Goal: Information Seeking & Learning: Stay updated

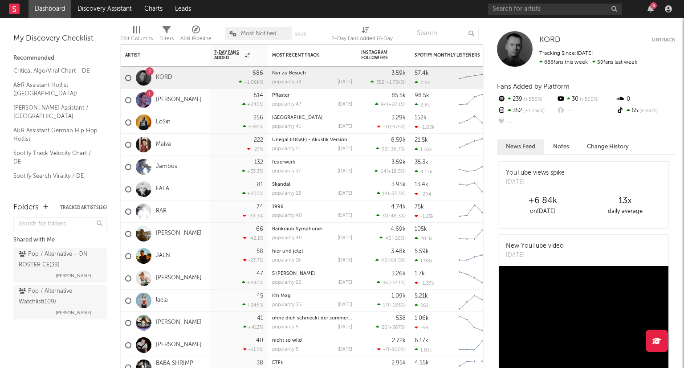
click at [654, 6] on div "6" at bounding box center [653, 5] width 7 height 7
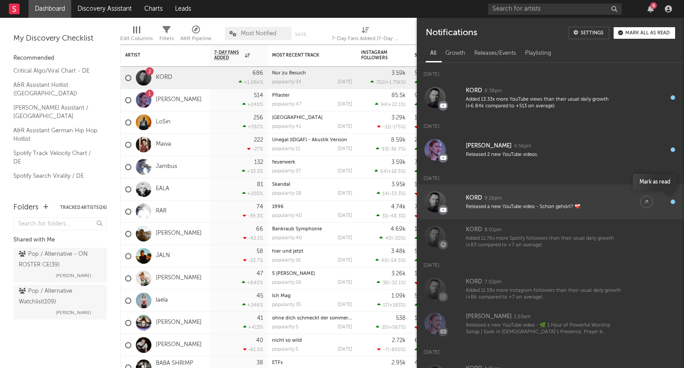
click at [671, 200] on div "button" at bounding box center [673, 202] width 4 height 4
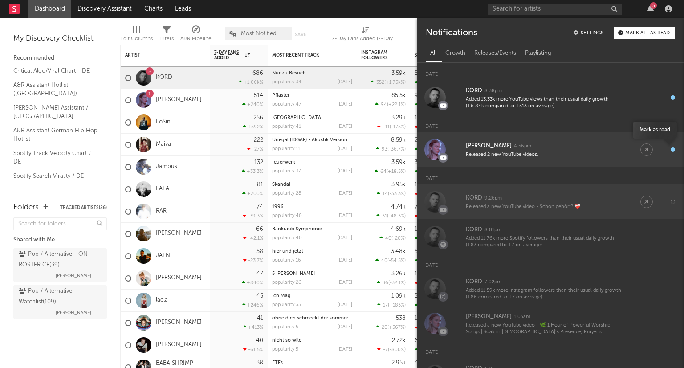
click at [671, 147] on div "button" at bounding box center [673, 149] width 4 height 4
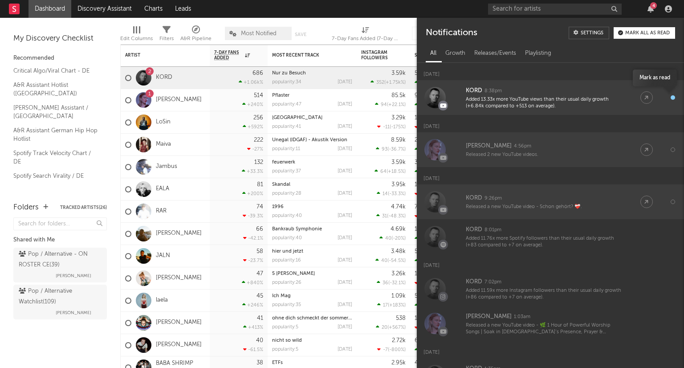
click at [671, 98] on div "button" at bounding box center [673, 97] width 4 height 4
click at [649, 31] on div "Mark all as read" at bounding box center [647, 33] width 45 height 5
click at [653, 6] on icon "button" at bounding box center [651, 8] width 6 height 7
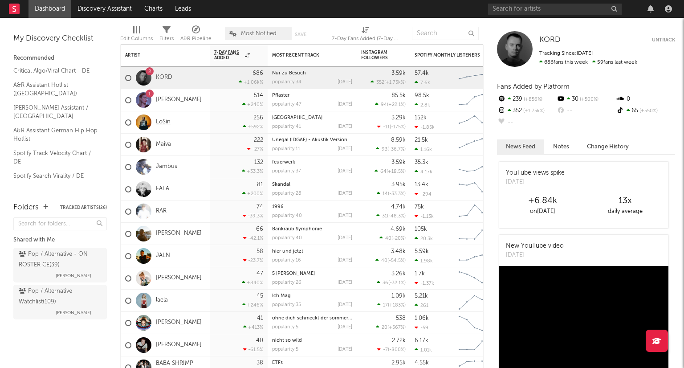
click at [165, 120] on link "LoSin" at bounding box center [163, 123] width 15 height 8
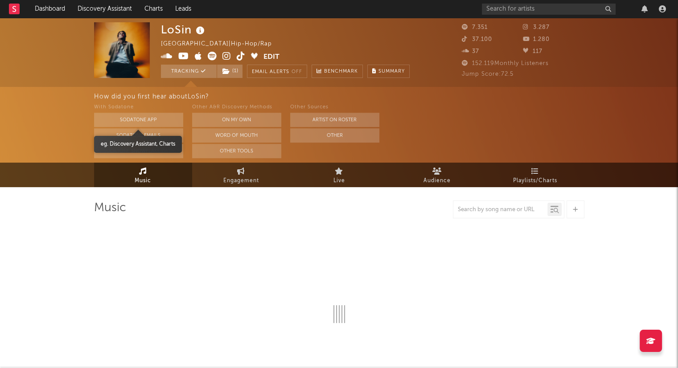
select select "6m"
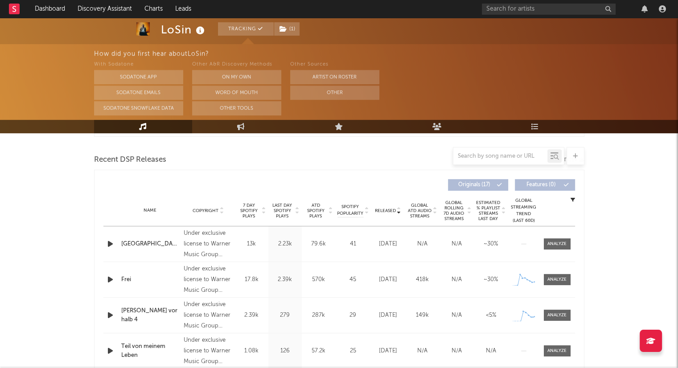
scroll to position [299, 0]
click at [111, 243] on icon "button" at bounding box center [110, 243] width 9 height 11
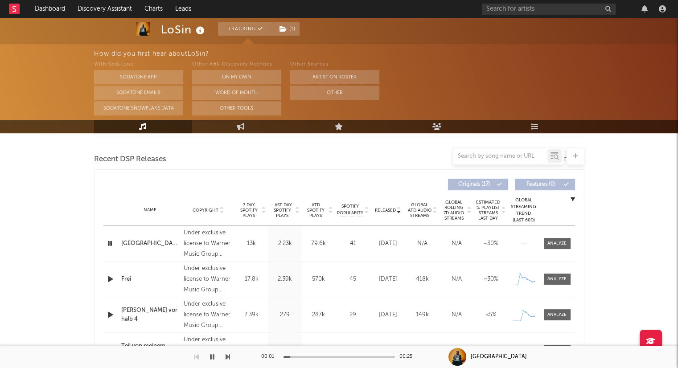
click at [111, 243] on icon "button" at bounding box center [110, 243] width 8 height 11
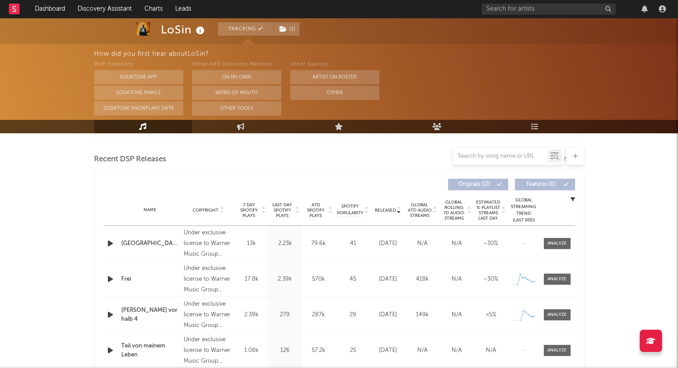
click at [110, 278] on icon "button" at bounding box center [110, 279] width 9 height 11
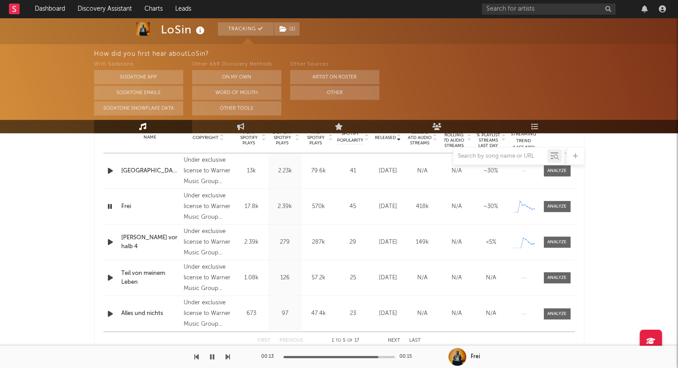
scroll to position [387, 0]
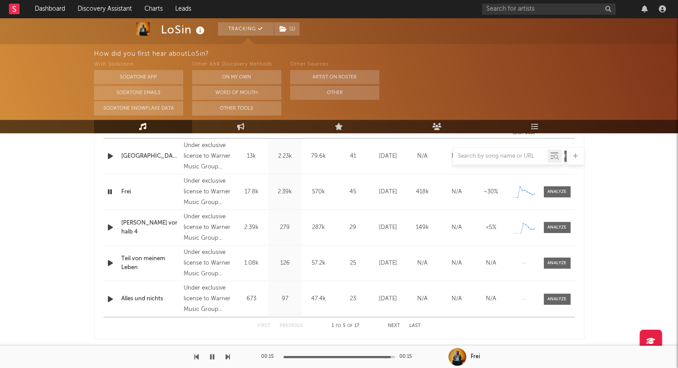
click at [392, 324] on button "Next" at bounding box center [394, 325] width 12 height 5
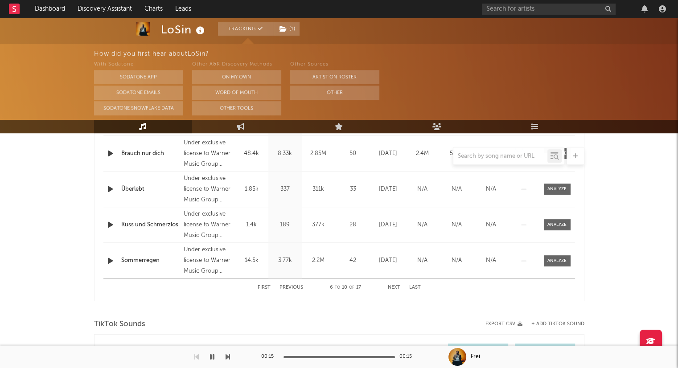
scroll to position [427, 0]
click at [290, 280] on div "First Previous 6 to 10 of 17 Next Last" at bounding box center [339, 285] width 163 height 17
click at [290, 287] on button "Previous" at bounding box center [291, 285] width 24 height 5
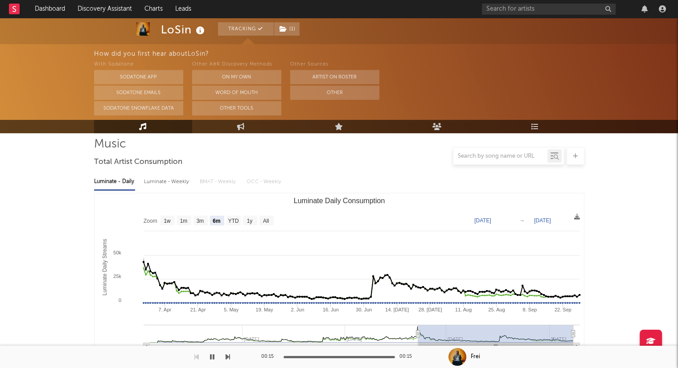
scroll to position [0, 0]
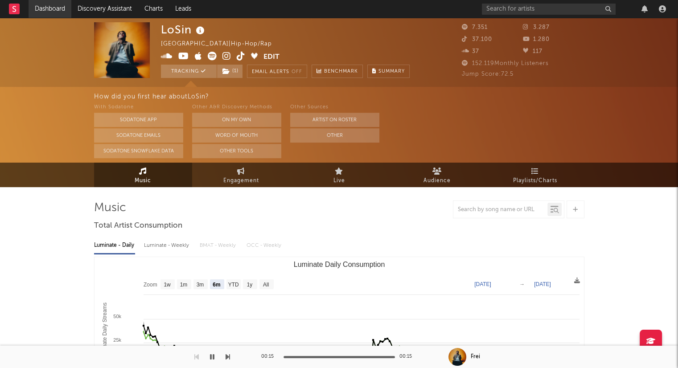
click at [49, 9] on link "Dashboard" at bounding box center [50, 9] width 43 height 18
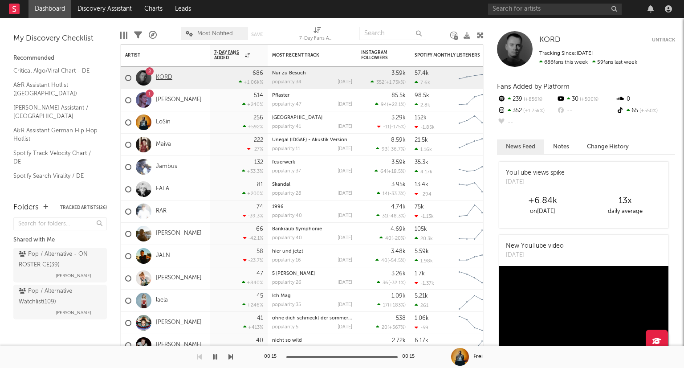
click at [163, 78] on link "KORD" at bounding box center [164, 78] width 16 height 8
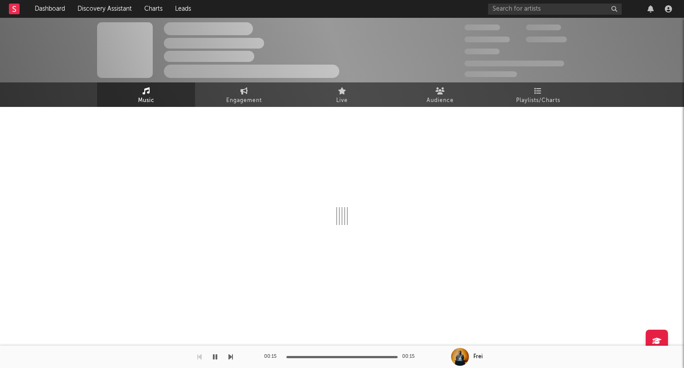
select select "6m"
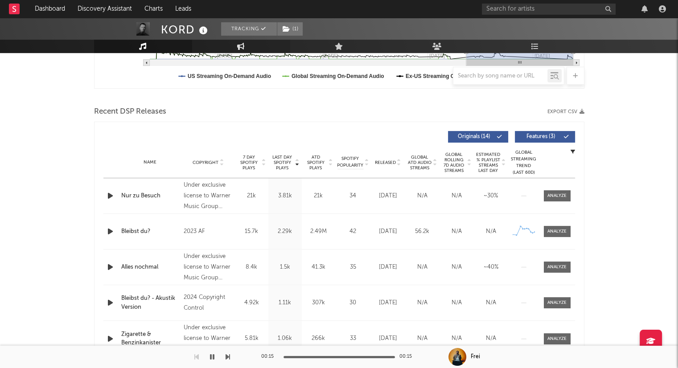
scroll to position [267, 0]
click at [400, 165] on icon at bounding box center [399, 164] width 4 height 4
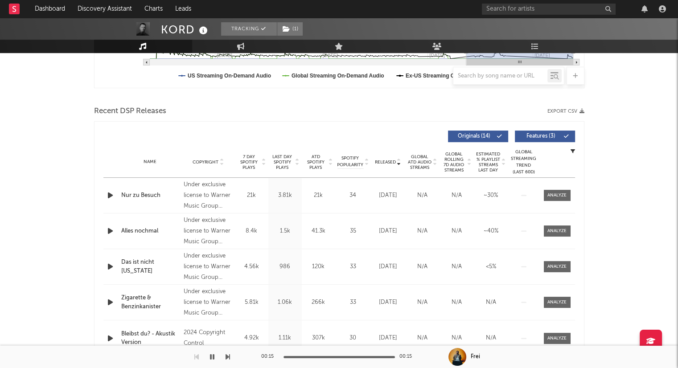
scroll to position [0, 0]
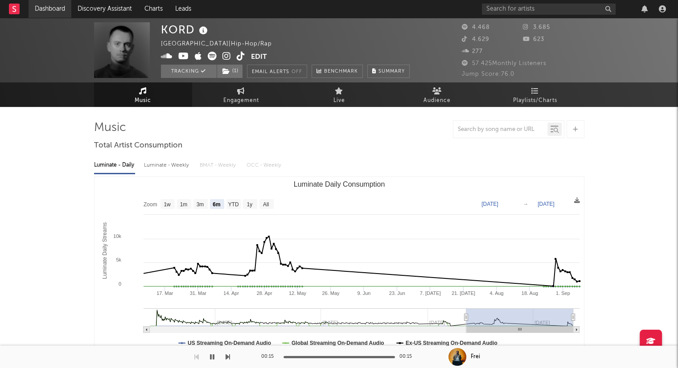
click at [57, 12] on link "Dashboard" at bounding box center [50, 9] width 43 height 18
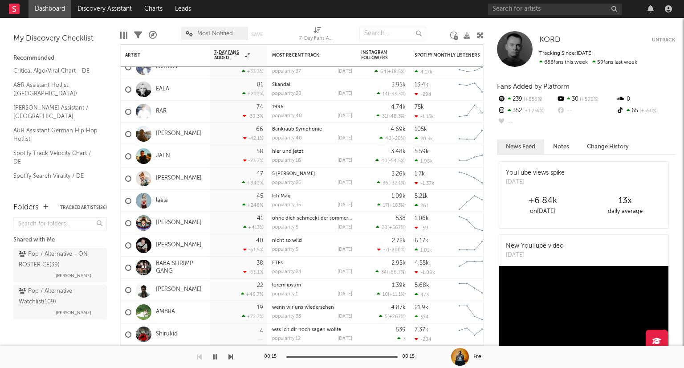
click at [164, 159] on link "JALN" at bounding box center [163, 156] width 14 height 8
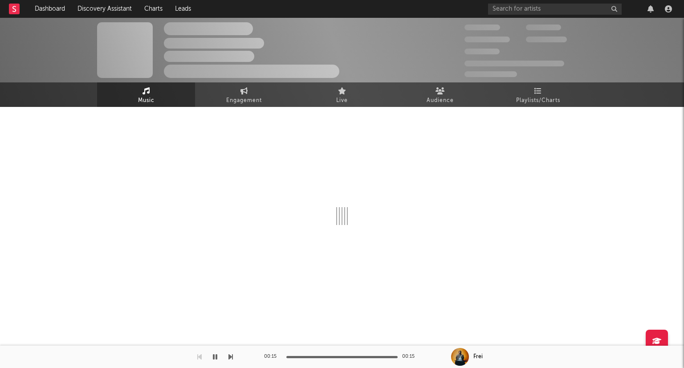
select select "1w"
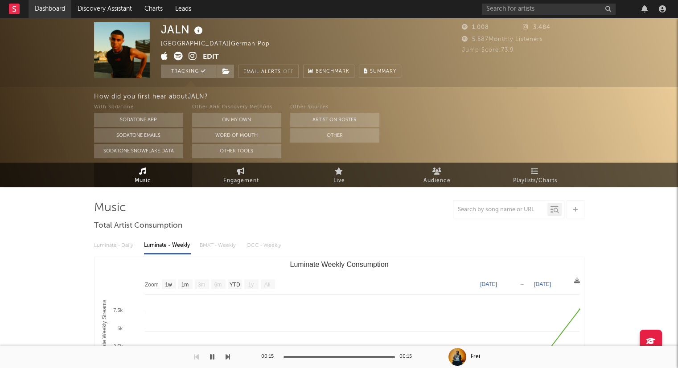
click at [61, 3] on link "Dashboard" at bounding box center [50, 9] width 43 height 18
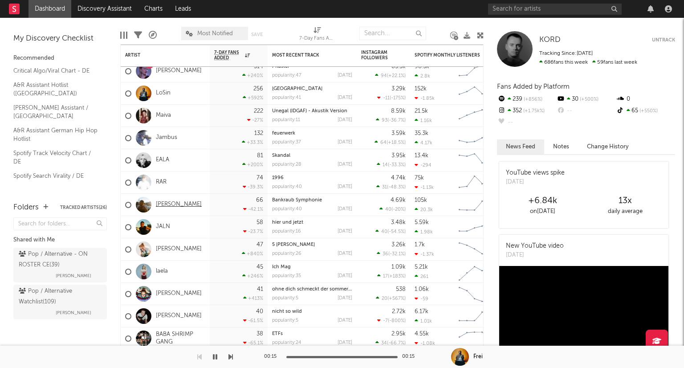
click at [183, 204] on link "[PERSON_NAME]" at bounding box center [179, 205] width 46 height 8
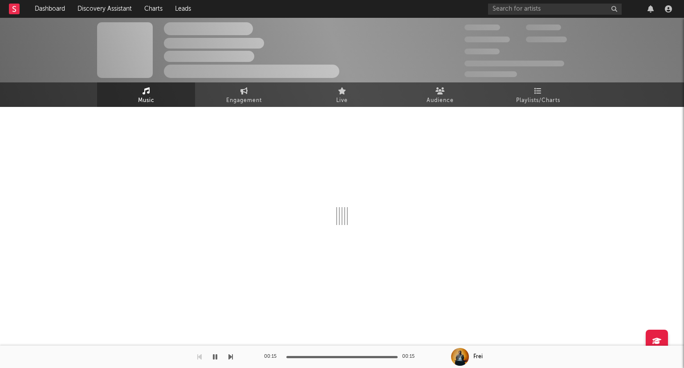
select select "6m"
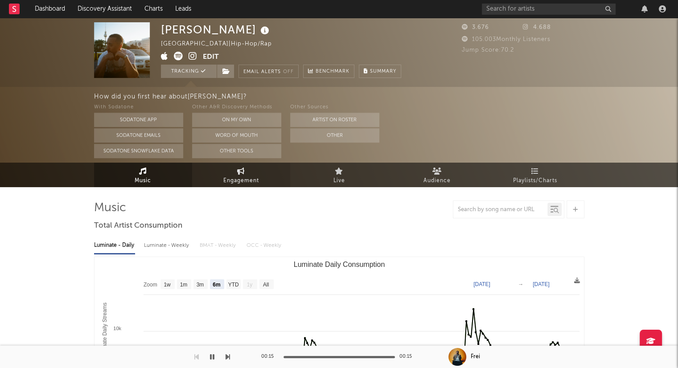
click at [247, 179] on span "Engagement" at bounding box center [241, 181] width 36 height 11
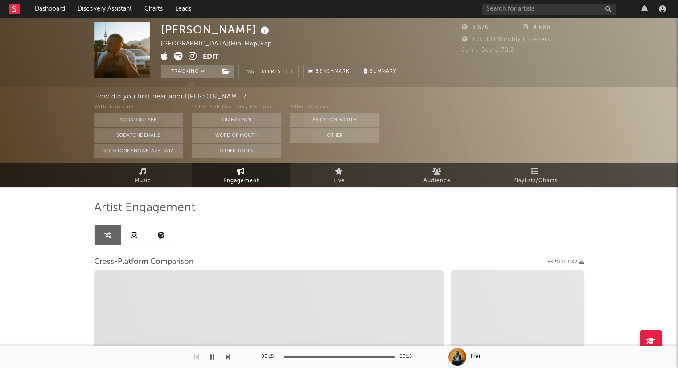
select select "1w"
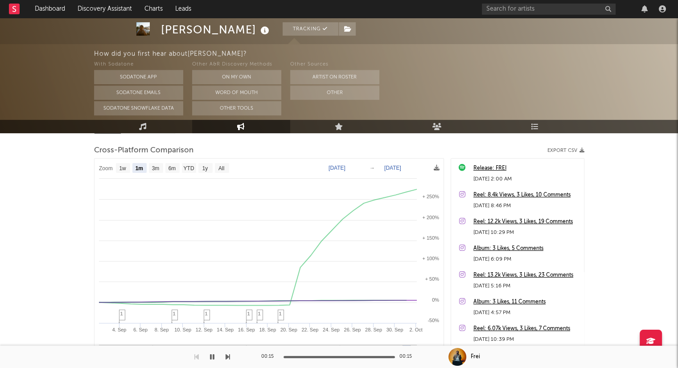
scroll to position [112, 0]
click at [221, 167] on text "All" at bounding box center [221, 168] width 6 height 6
select select "All"
type input "[DATE]"
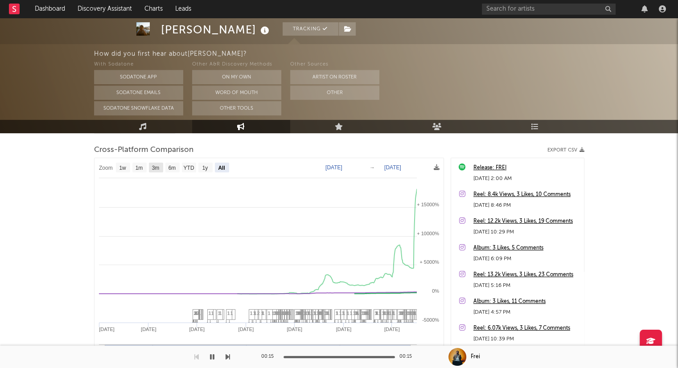
click at [155, 168] on text "3m" at bounding box center [155, 168] width 8 height 6
select select "3m"
type input "[DATE]"
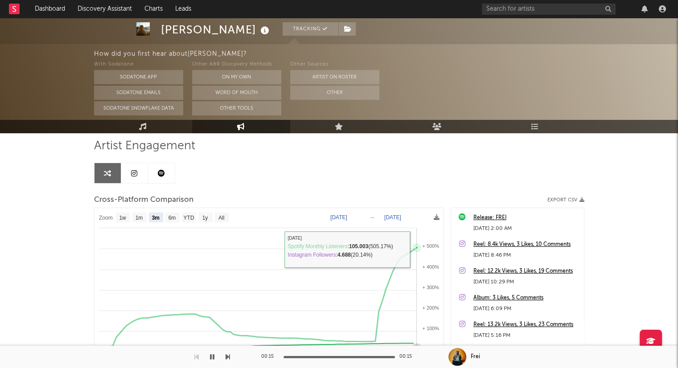
scroll to position [61, 0]
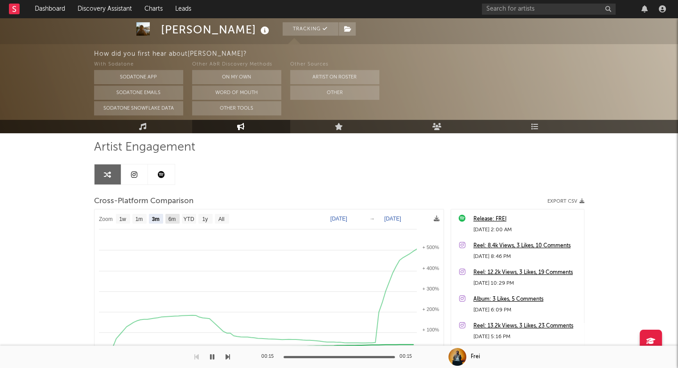
click at [168, 221] on text "6m" at bounding box center [172, 219] width 8 height 6
select select "6m"
type input "[DATE]"
select select "6m"
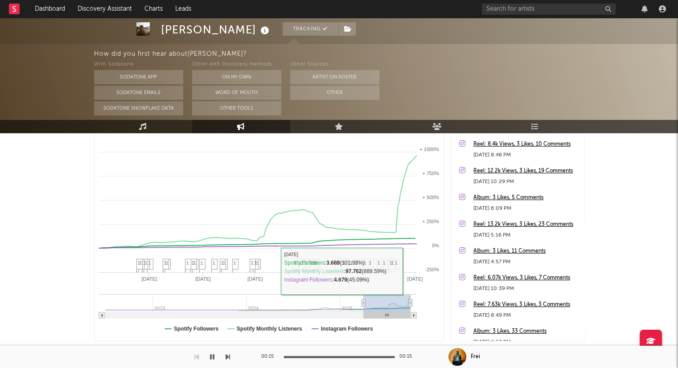
scroll to position [0, 0]
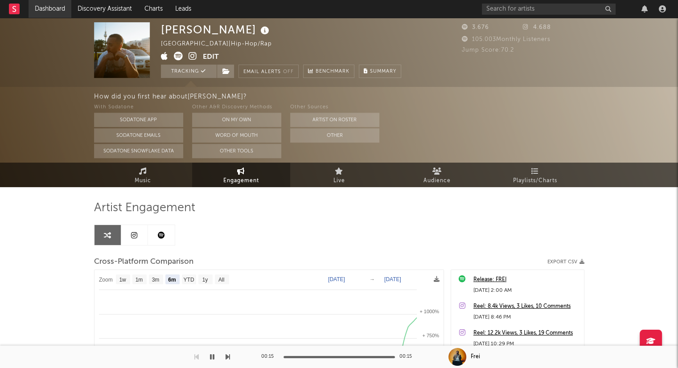
click at [61, 11] on link "Dashboard" at bounding box center [50, 9] width 43 height 18
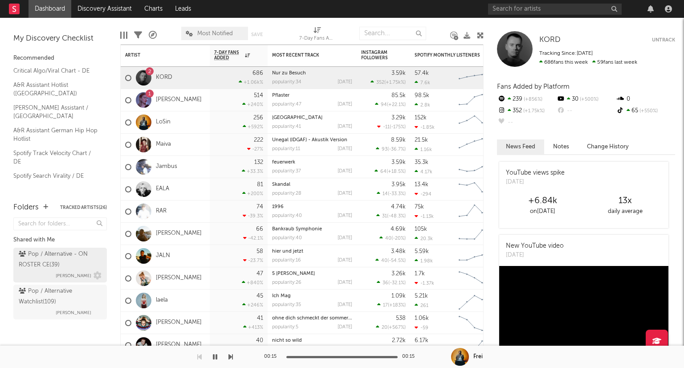
click at [90, 257] on div "Pop / Alternative - ON ROSTER CE ( 39 )" at bounding box center [59, 259] width 81 height 21
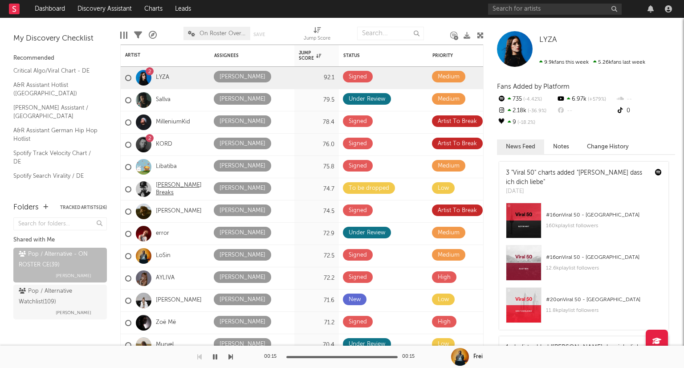
click at [175, 190] on link "[PERSON_NAME] Breaks" at bounding box center [180, 189] width 49 height 15
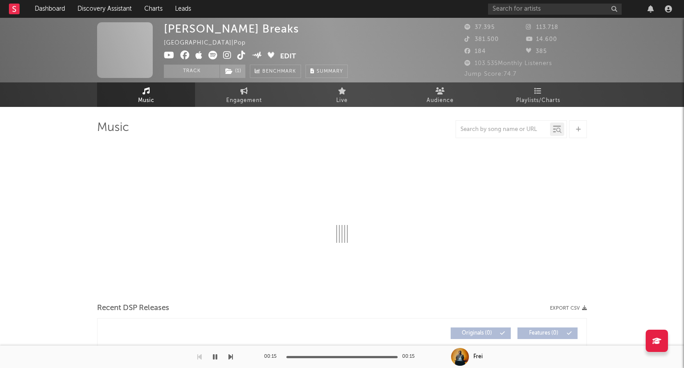
select select "6m"
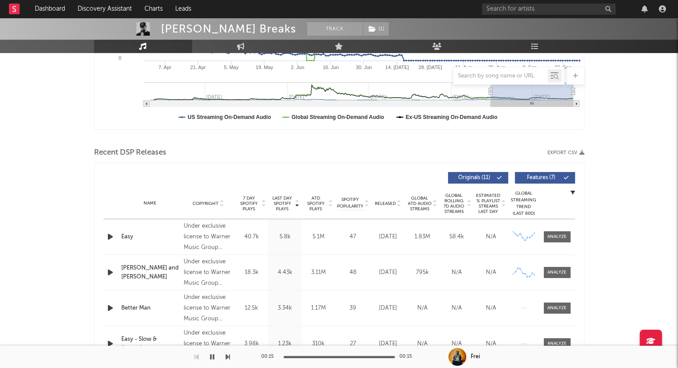
scroll to position [226, 0]
click at [399, 205] on icon at bounding box center [399, 205] width 4 height 4
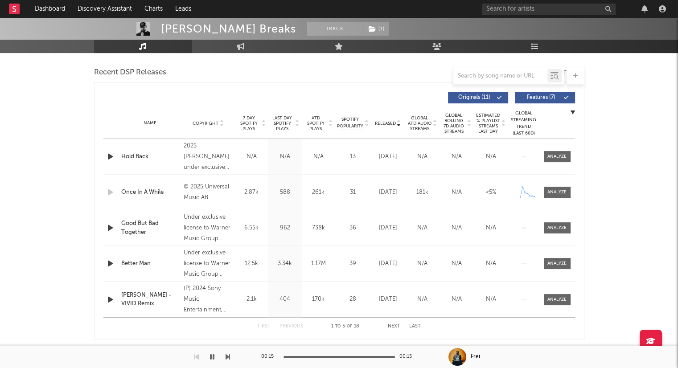
scroll to position [305, 0]
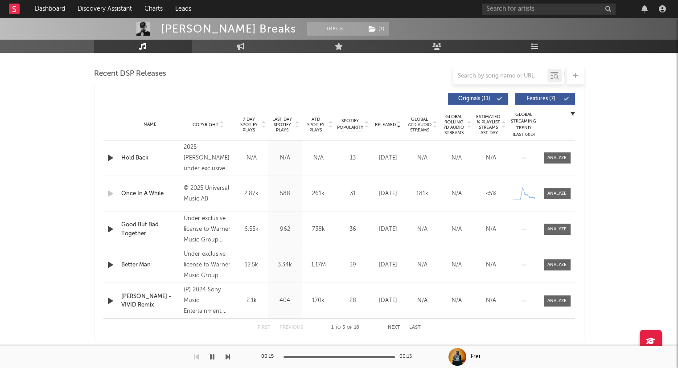
click at [395, 330] on div "First Previous 1 to 5 of 18 Next Last" at bounding box center [339, 327] width 163 height 17
click at [396, 327] on button "Next" at bounding box center [394, 327] width 12 height 5
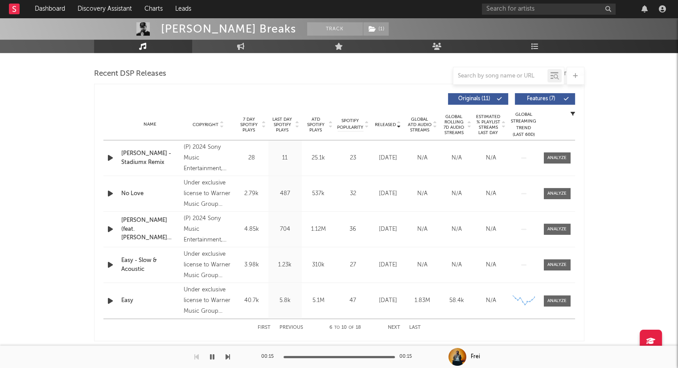
click at [396, 328] on button "Next" at bounding box center [394, 327] width 12 height 5
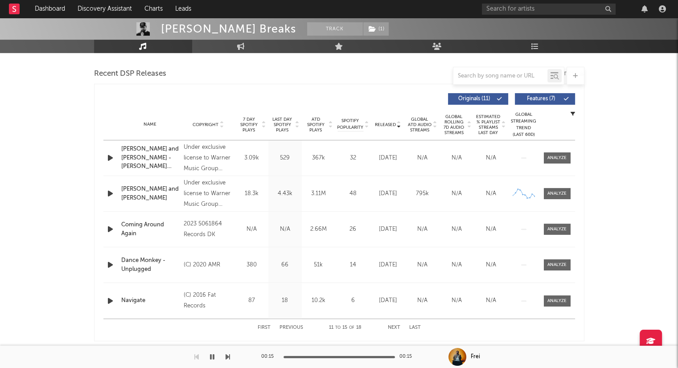
click at [396, 328] on button "Next" at bounding box center [394, 327] width 12 height 5
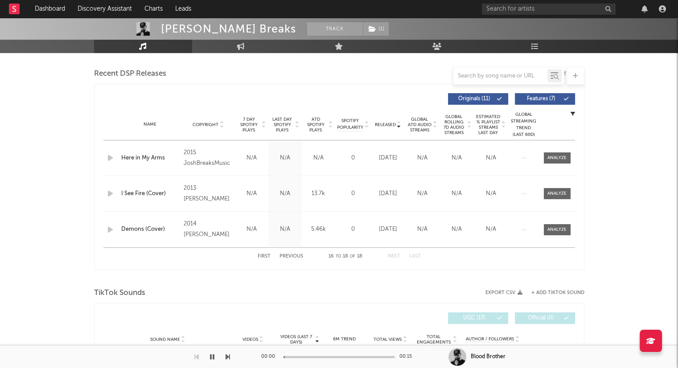
click at [294, 254] on button "Previous" at bounding box center [291, 256] width 24 height 5
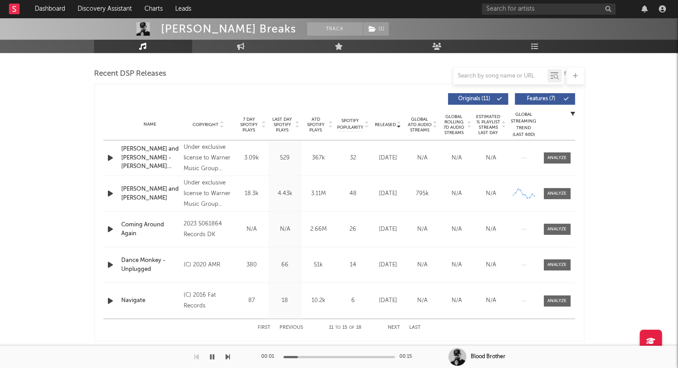
click at [210, 359] on icon "button" at bounding box center [212, 356] width 4 height 7
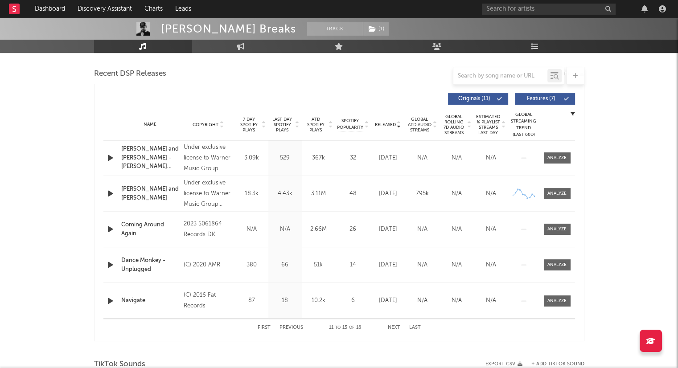
click at [267, 323] on div "First Previous 11 to 15 of 18 Next Last" at bounding box center [339, 327] width 163 height 17
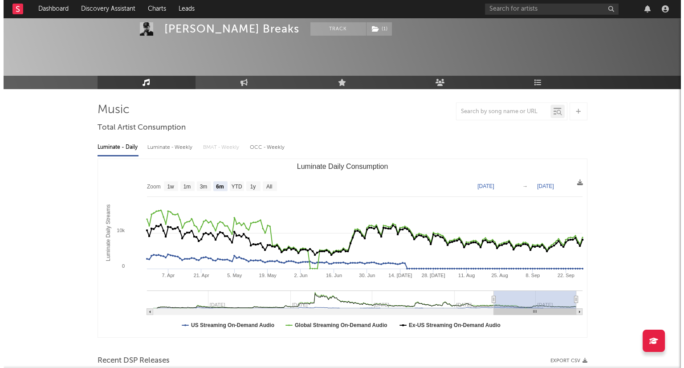
scroll to position [0, 0]
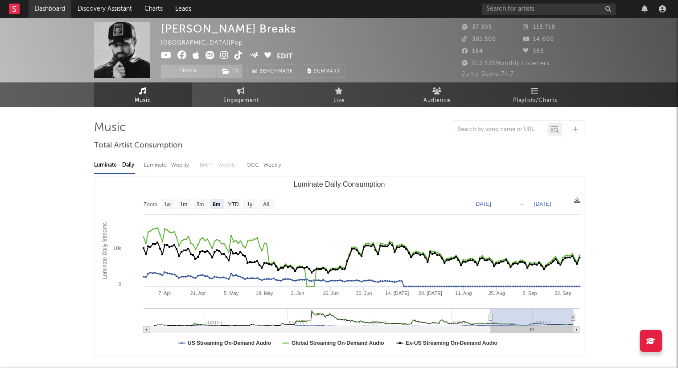
click at [65, 10] on link "Dashboard" at bounding box center [50, 9] width 43 height 18
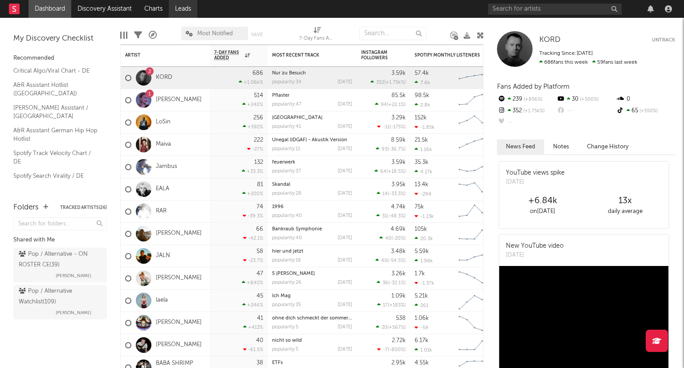
click at [175, 11] on link "Leads" at bounding box center [183, 9] width 29 height 18
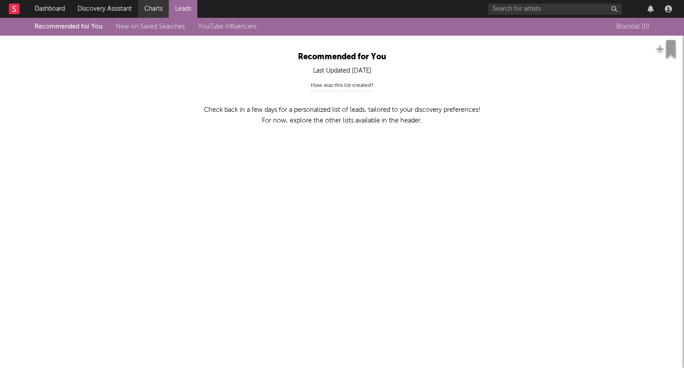
click at [162, 7] on link "Charts" at bounding box center [153, 9] width 31 height 18
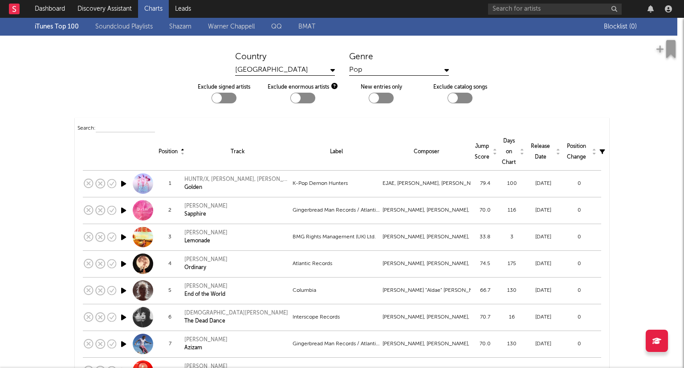
click at [227, 98] on div at bounding box center [224, 98] width 25 height 11
checkbox input "true"
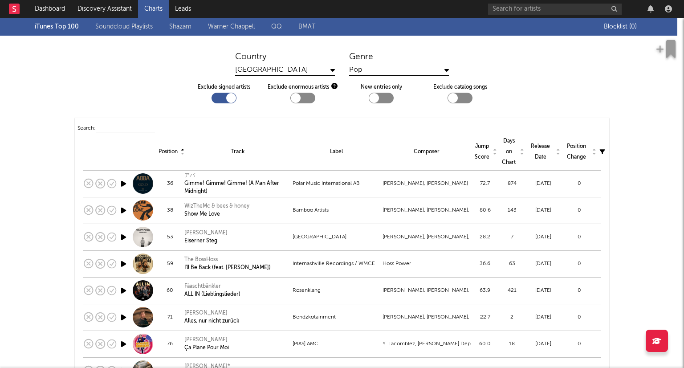
click at [385, 99] on div at bounding box center [381, 98] width 25 height 11
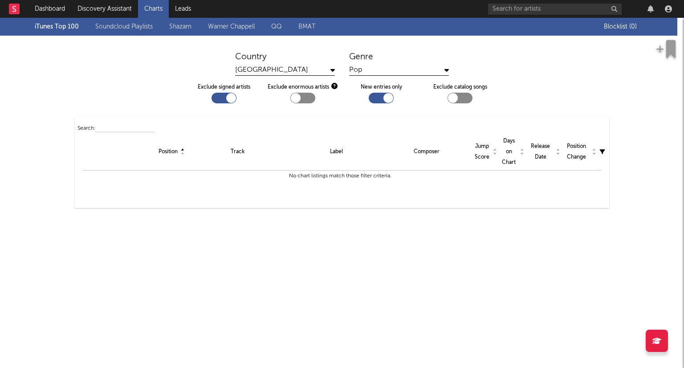
click at [375, 99] on div at bounding box center [381, 98] width 25 height 11
checkbox input "false"
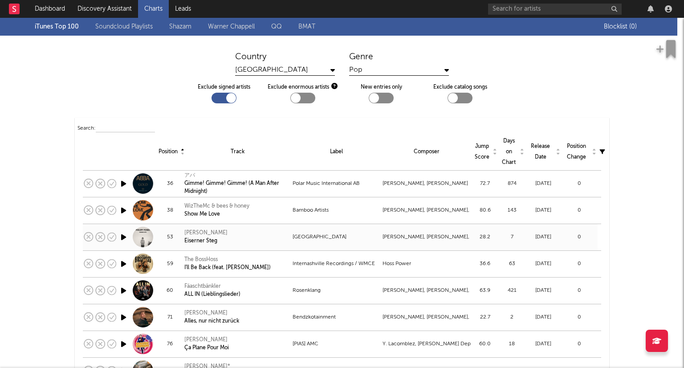
click at [123, 237] on icon "button" at bounding box center [123, 237] width 9 height 11
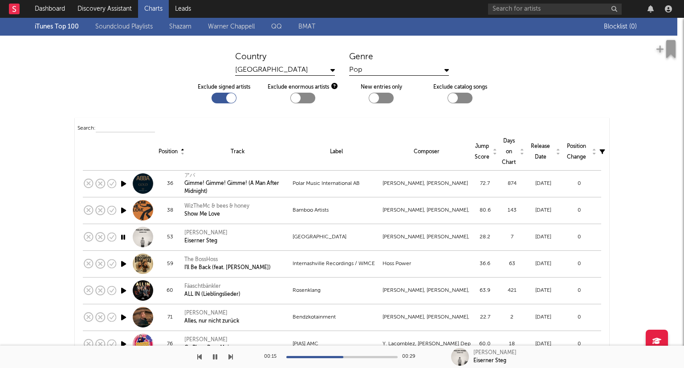
click at [306, 100] on div at bounding box center [302, 98] width 25 height 11
checkbox input "true"
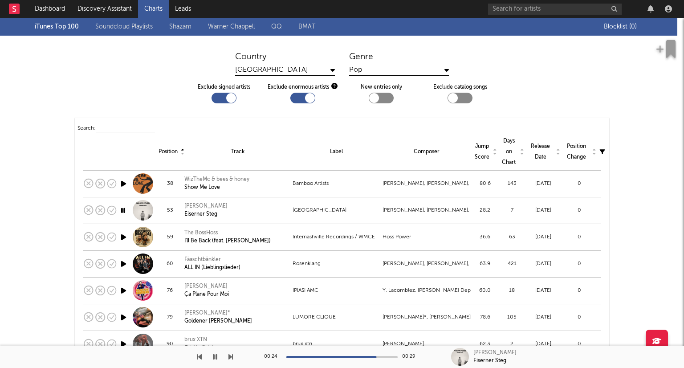
click at [417, 67] on div "Pop" at bounding box center [399, 70] width 100 height 11
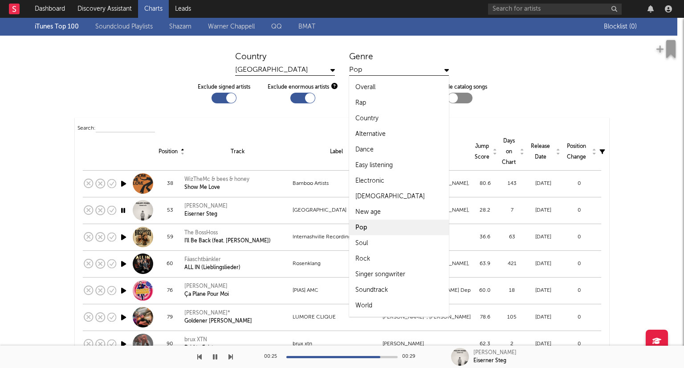
click at [417, 67] on div "Pop" at bounding box center [399, 70] width 100 height 11
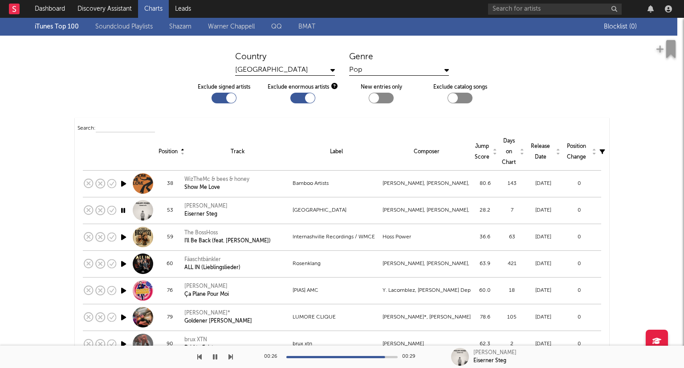
click at [298, 66] on div "[GEOGRAPHIC_DATA]" at bounding box center [285, 70] width 100 height 11
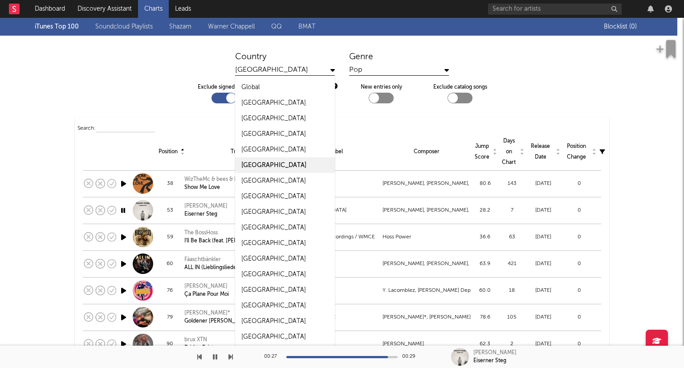
click at [298, 66] on div "[GEOGRAPHIC_DATA]" at bounding box center [285, 70] width 100 height 11
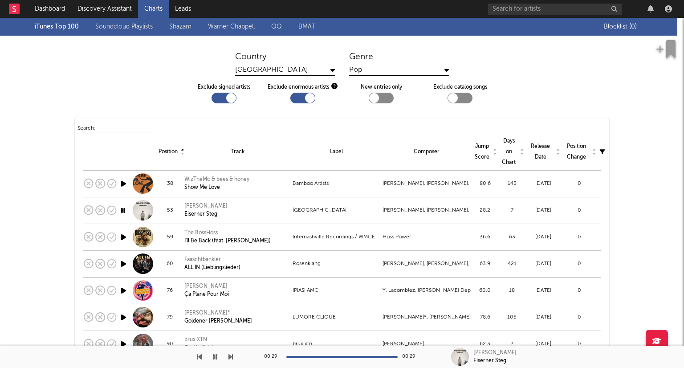
click at [454, 101] on div at bounding box center [460, 98] width 25 height 11
checkbox input "true"
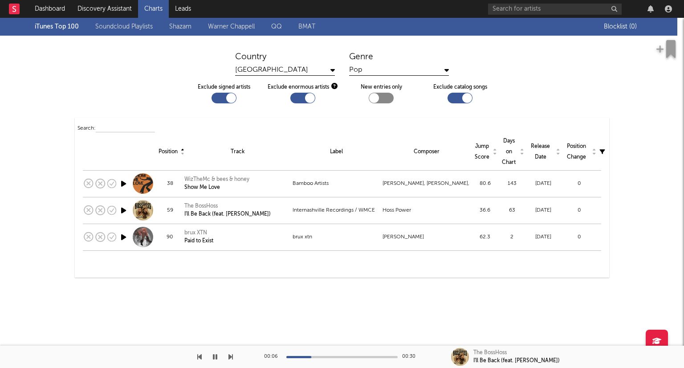
click at [299, 97] on div at bounding box center [302, 98] width 25 height 11
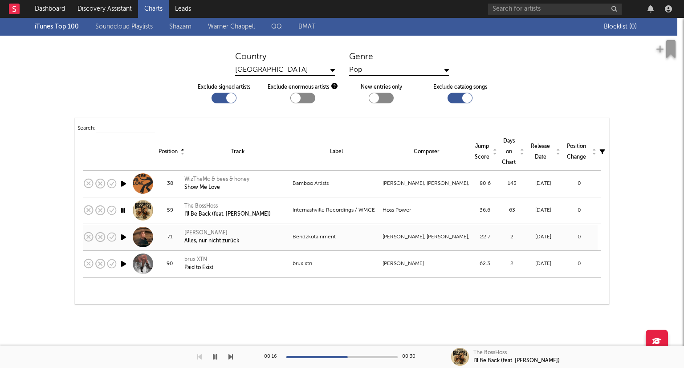
click at [121, 235] on icon "button" at bounding box center [123, 237] width 9 height 11
click at [298, 96] on div at bounding box center [302, 98] width 25 height 11
checkbox input "true"
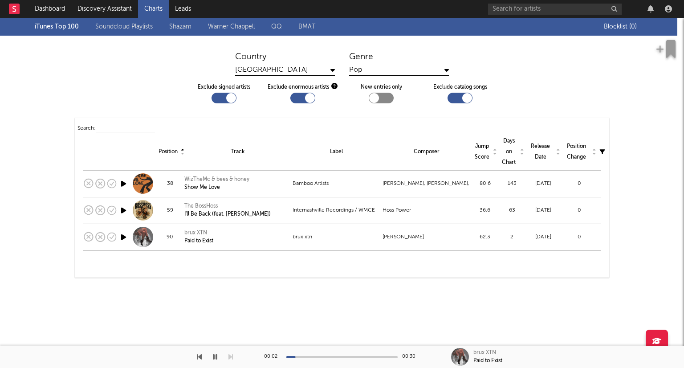
click at [222, 94] on div at bounding box center [224, 98] width 25 height 11
checkbox input "false"
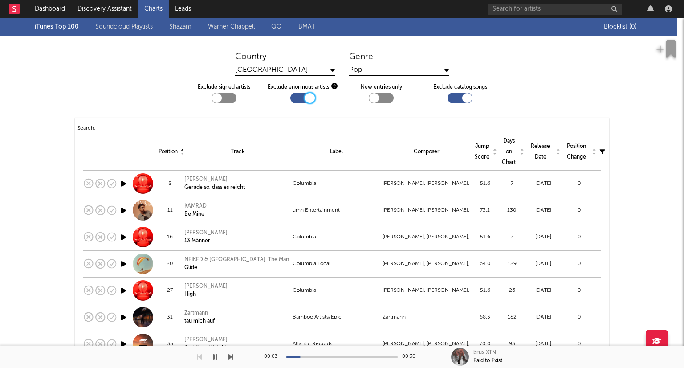
click at [305, 98] on div at bounding box center [310, 98] width 10 height 10
checkbox input "false"
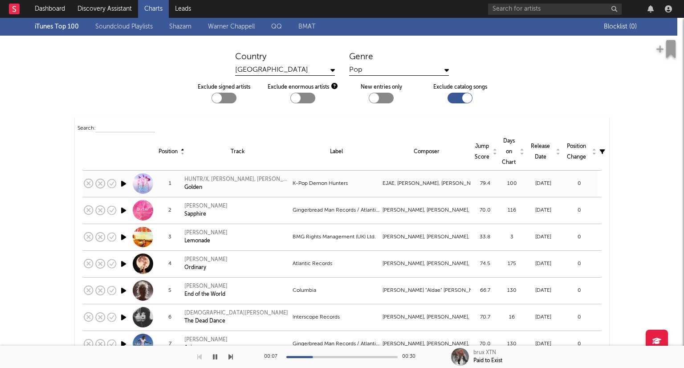
click at [122, 181] on icon "button" at bounding box center [123, 183] width 9 height 11
click at [121, 209] on icon "button" at bounding box center [123, 210] width 9 height 11
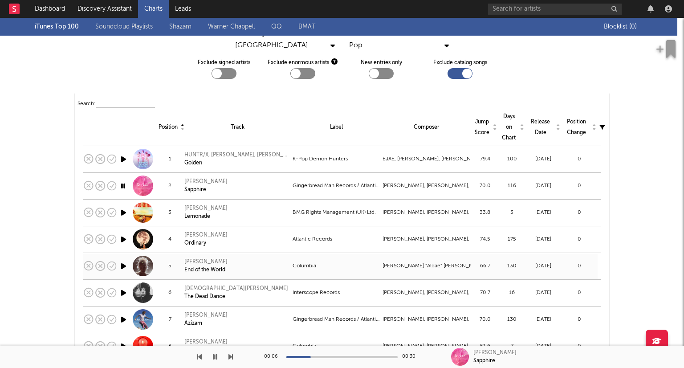
scroll to position [25, 0]
click at [119, 212] on icon "button" at bounding box center [123, 212] width 9 height 11
click at [124, 237] on icon "button" at bounding box center [123, 238] width 9 height 11
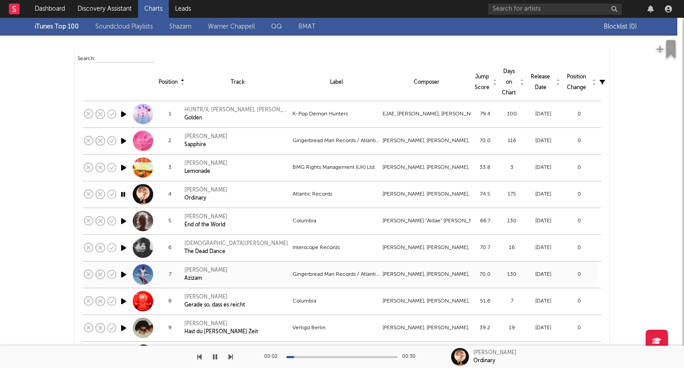
scroll to position [69, 0]
click at [120, 219] on icon "button" at bounding box center [123, 221] width 9 height 11
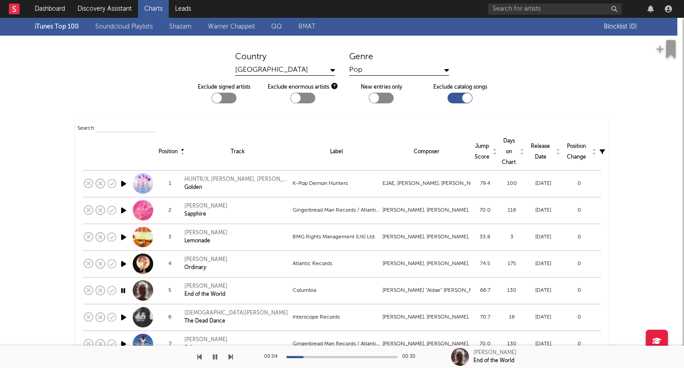
click at [142, 29] on link "Soundcloud Playlists" at bounding box center [123, 26] width 57 height 11
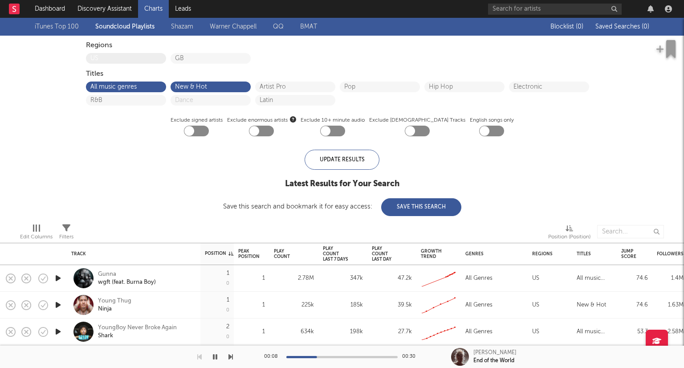
click at [143, 56] on button "US" at bounding box center [125, 58] width 71 height 6
click at [146, 57] on button "US" at bounding box center [125, 58] width 71 height 6
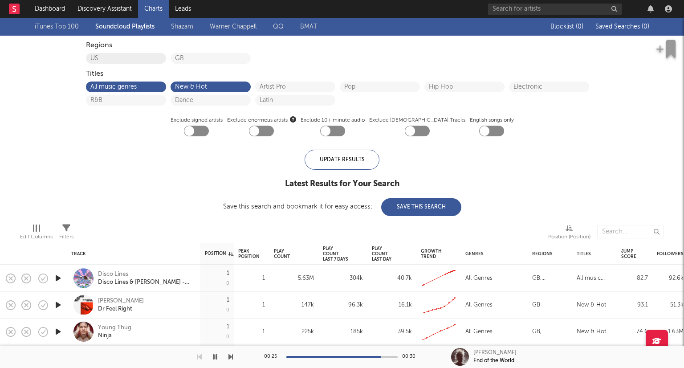
click at [143, 60] on button "US" at bounding box center [125, 58] width 71 height 6
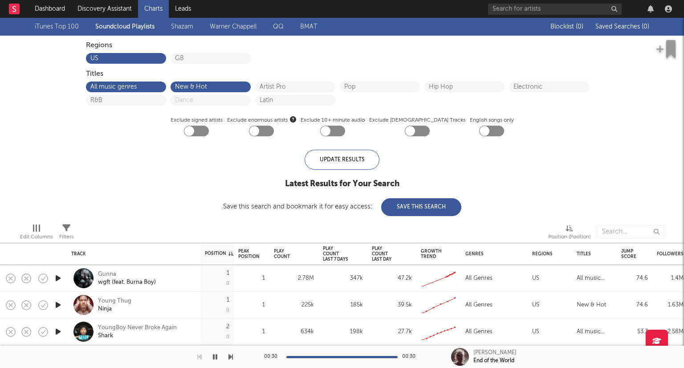
click at [179, 29] on link "Shazam" at bounding box center [182, 26] width 22 height 11
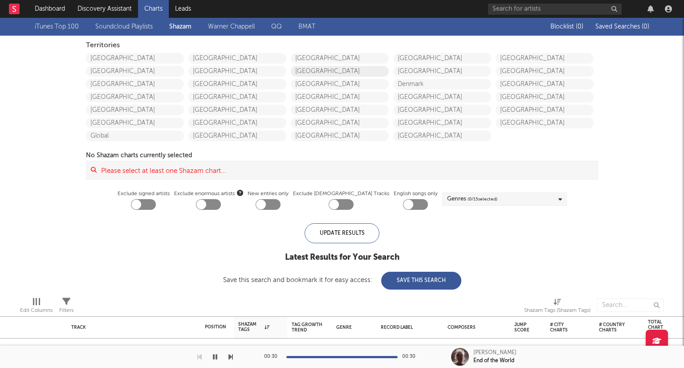
click at [315, 74] on link "[GEOGRAPHIC_DATA]" at bounding box center [340, 71] width 98 height 11
checkbox input "true"
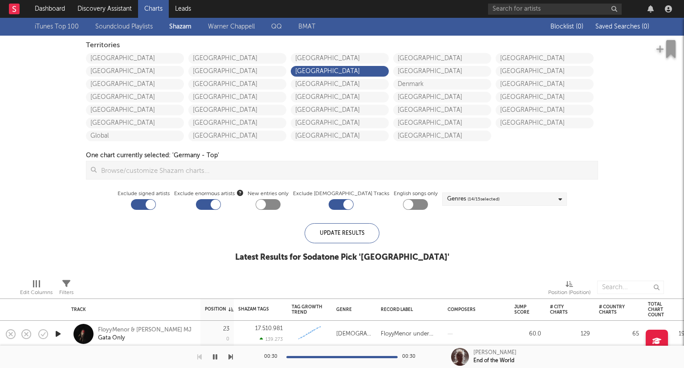
click at [481, 202] on span "( 14 / 15 selected)" at bounding box center [484, 199] width 32 height 11
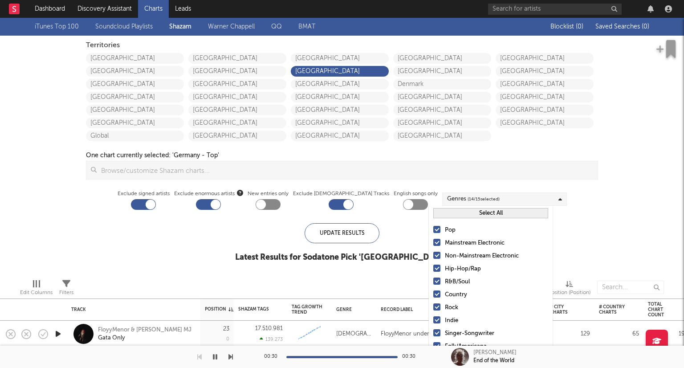
scroll to position [37, 0]
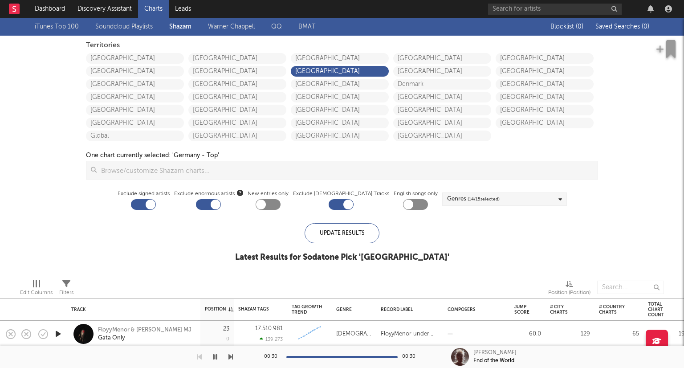
click at [634, 223] on div "iTunes Top 100 Soundcloud Playlists [PERSON_NAME] QQ BMAT Blocklist ( 0 ) Saved…" at bounding box center [342, 145] width 684 height 254
click at [281, 208] on div at bounding box center [268, 204] width 25 height 11
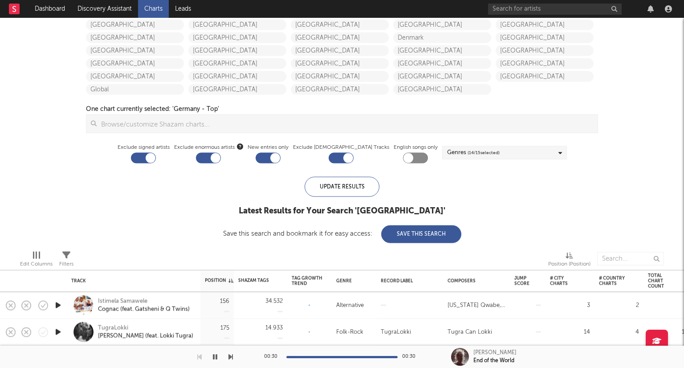
click at [281, 160] on div at bounding box center [268, 158] width 25 height 11
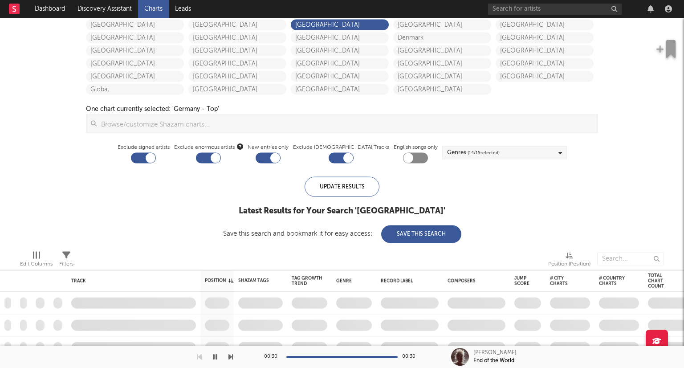
checkbox input "false"
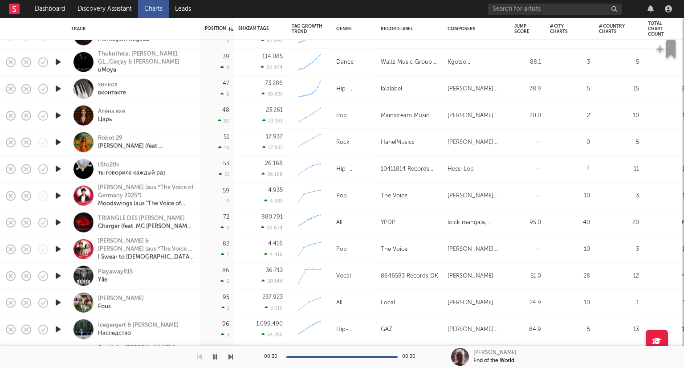
click at [57, 194] on icon "button" at bounding box center [57, 195] width 9 height 11
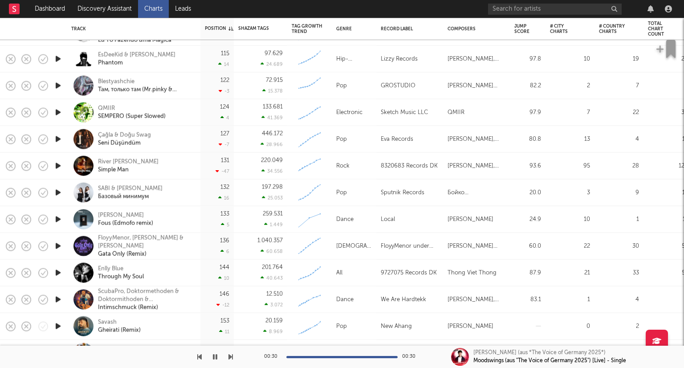
click at [57, 216] on icon "button" at bounding box center [57, 219] width 9 height 11
click at [308, 356] on div at bounding box center [341, 357] width 111 height 2
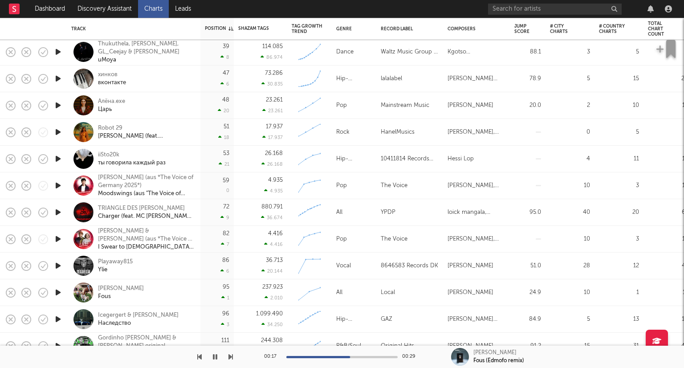
click at [56, 189] on icon "button" at bounding box center [57, 185] width 9 height 11
click at [214, 354] on icon "button" at bounding box center [215, 356] width 4 height 7
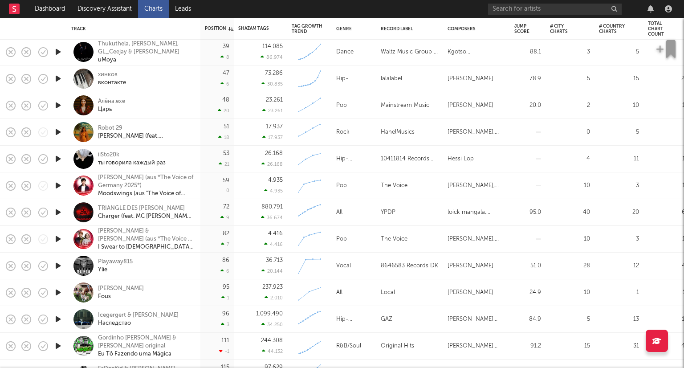
click at [59, 235] on icon "button" at bounding box center [57, 238] width 9 height 11
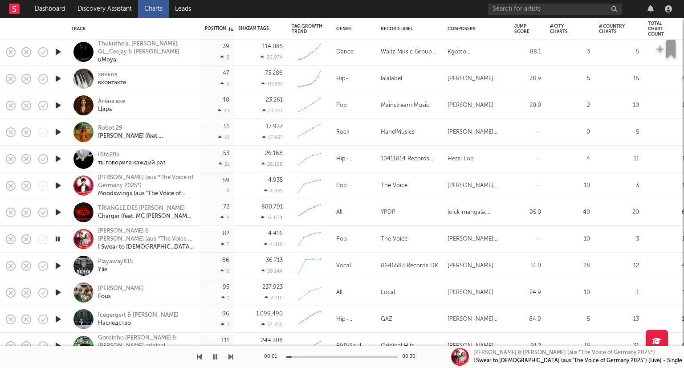
click at [212, 353] on button "button" at bounding box center [215, 357] width 9 height 22
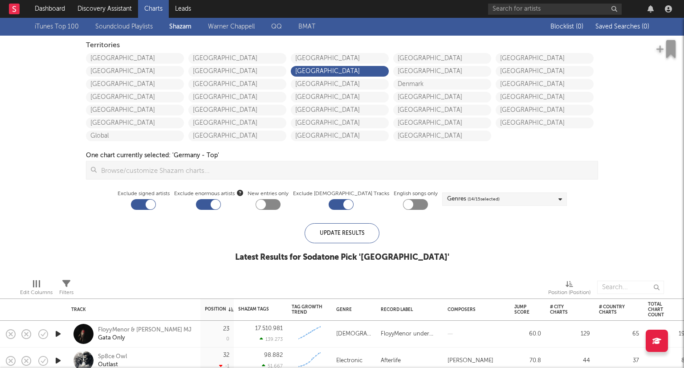
click at [219, 201] on div at bounding box center [208, 204] width 25 height 11
checkbox input "false"
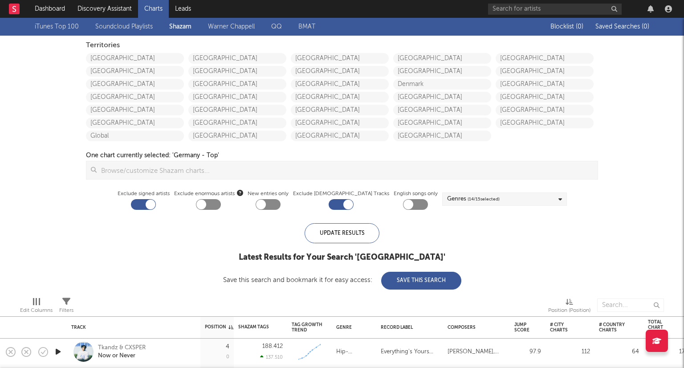
click at [156, 206] on div at bounding box center [143, 204] width 25 height 11
checkbox input "false"
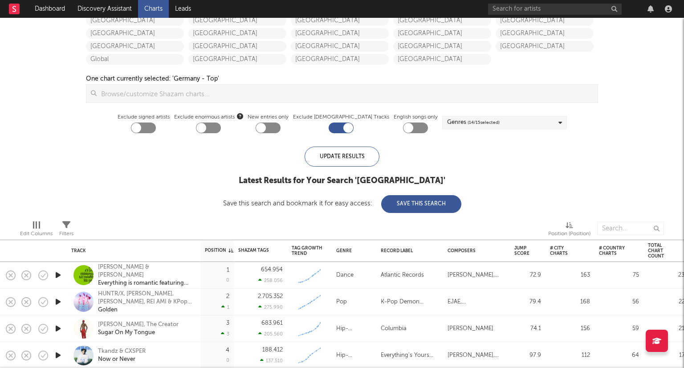
click at [332, 125] on div at bounding box center [341, 128] width 25 height 11
checkbox input "false"
click at [55, 271] on icon "button" at bounding box center [57, 275] width 9 height 11
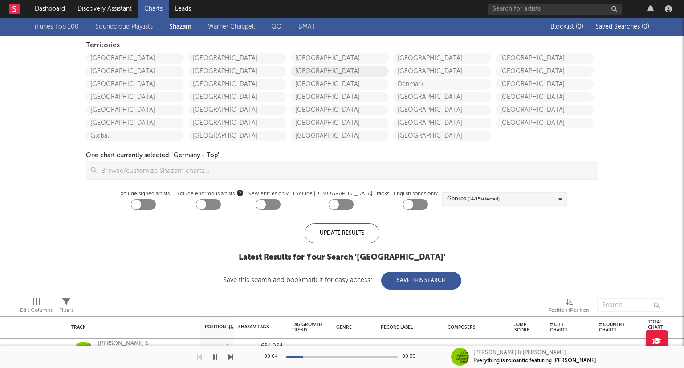
click at [322, 75] on link "[GEOGRAPHIC_DATA]" at bounding box center [340, 71] width 98 height 11
checkbox input "true"
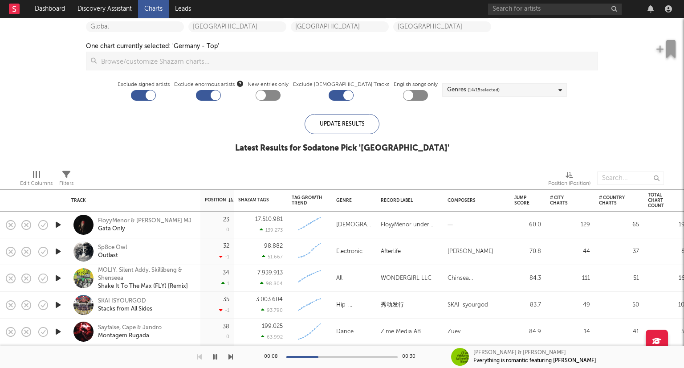
click at [59, 224] on icon "button" at bounding box center [57, 224] width 9 height 11
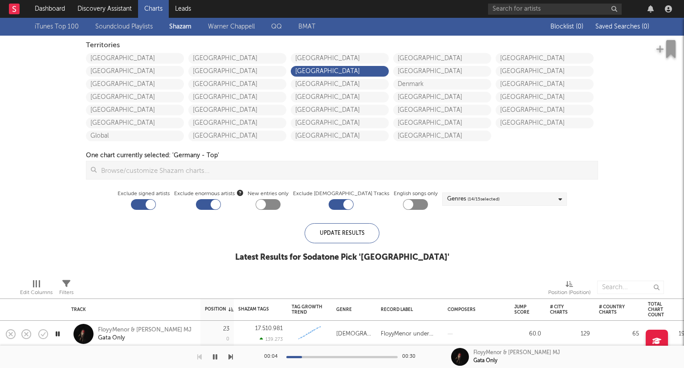
click at [156, 207] on div at bounding box center [143, 204] width 25 height 11
checkbox input "false"
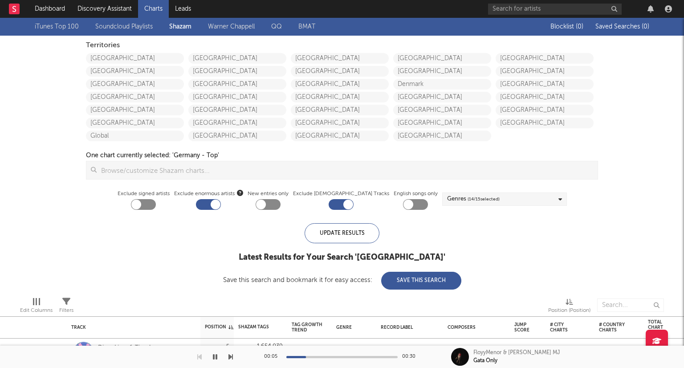
click at [221, 205] on div at bounding box center [208, 204] width 25 height 11
checkbox input "false"
click at [335, 203] on div at bounding box center [341, 204] width 25 height 11
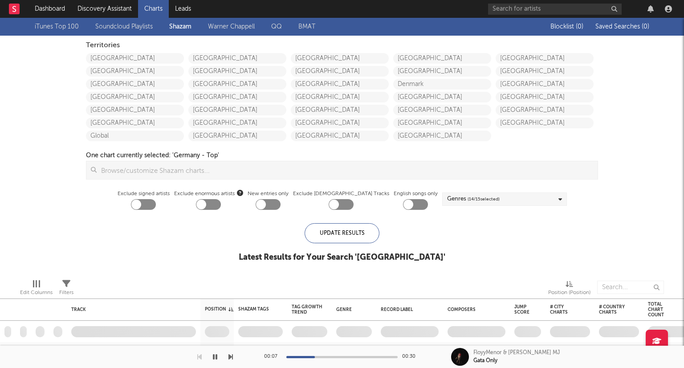
checkbox input "false"
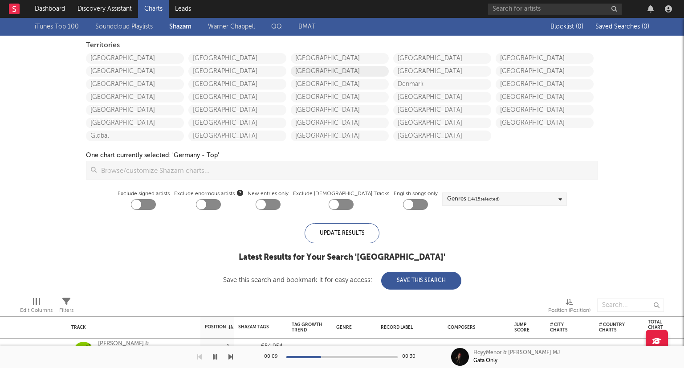
click at [309, 73] on link "[GEOGRAPHIC_DATA]" at bounding box center [340, 71] width 98 height 11
checkbox input "true"
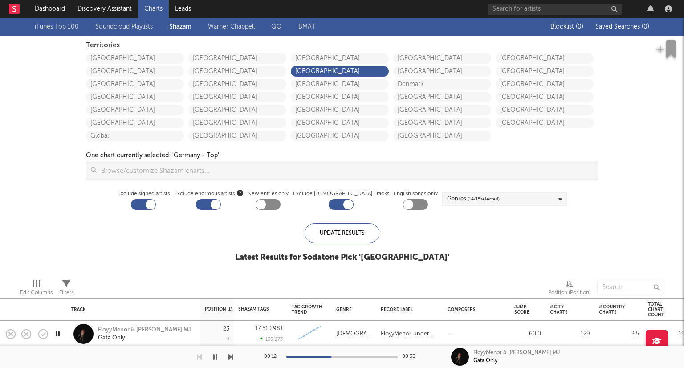
click at [339, 208] on div at bounding box center [341, 204] width 25 height 11
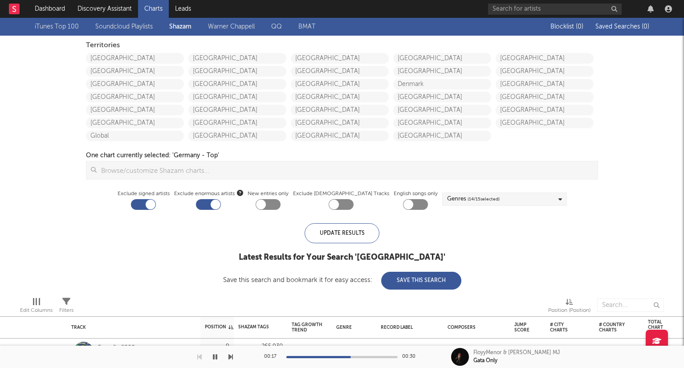
click at [344, 200] on div at bounding box center [341, 204] width 25 height 11
checkbox input "true"
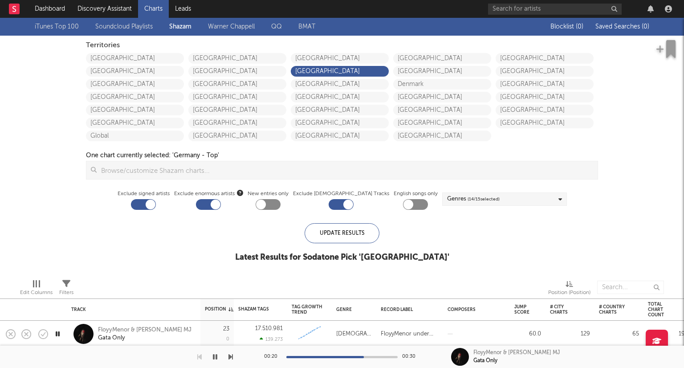
click at [221, 201] on div at bounding box center [208, 204] width 25 height 11
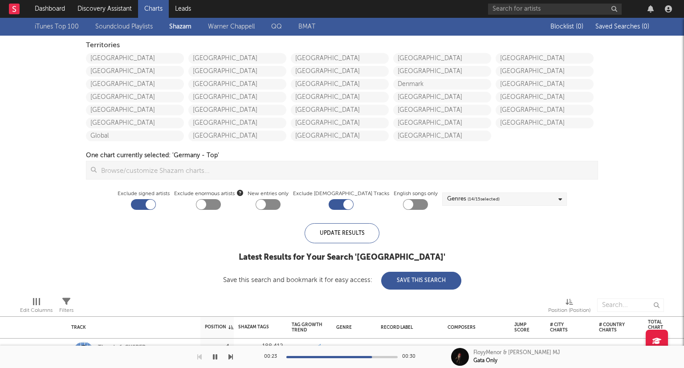
click at [221, 201] on div at bounding box center [208, 204] width 25 height 11
checkbox input "true"
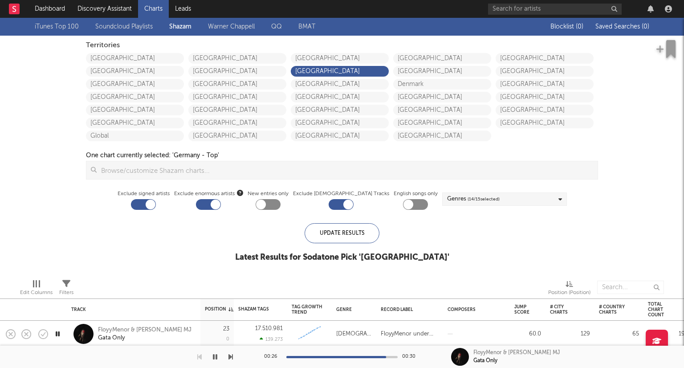
click at [335, 207] on div at bounding box center [341, 204] width 25 height 11
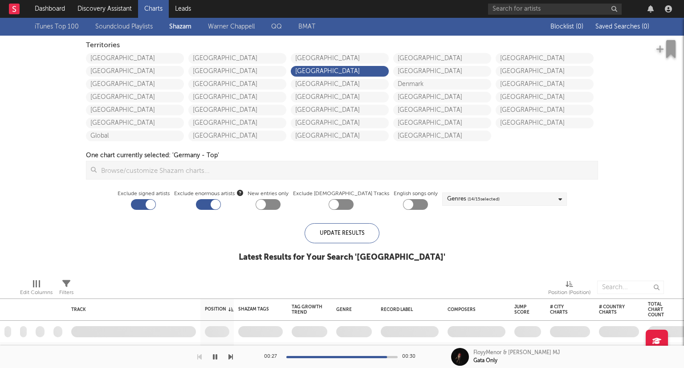
checkbox input "false"
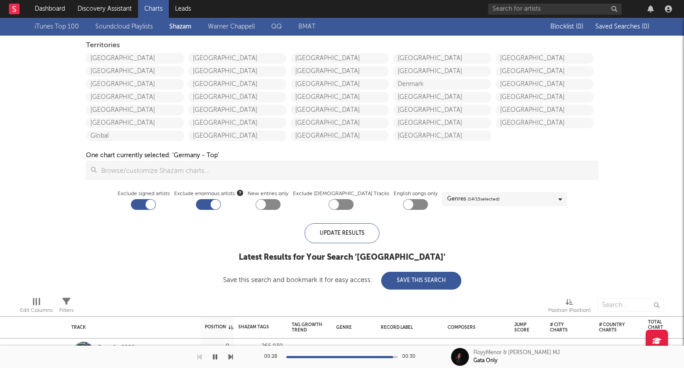
click at [216, 202] on div at bounding box center [208, 204] width 25 height 11
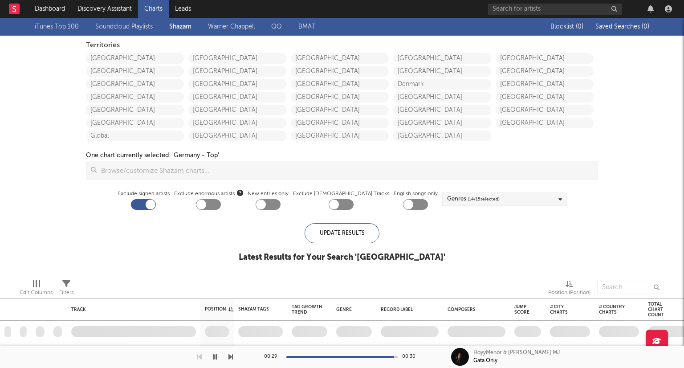
checkbox input "false"
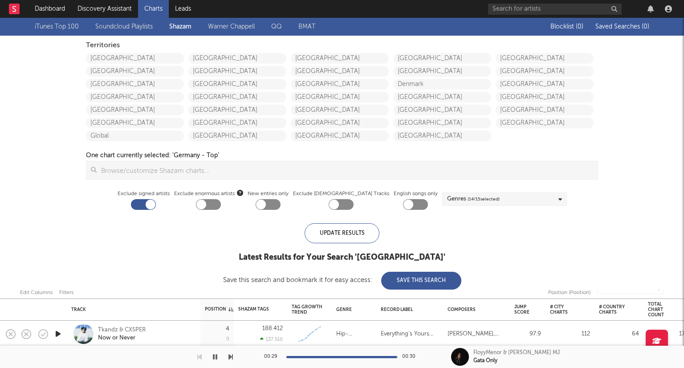
click at [155, 203] on div at bounding box center [151, 205] width 10 height 10
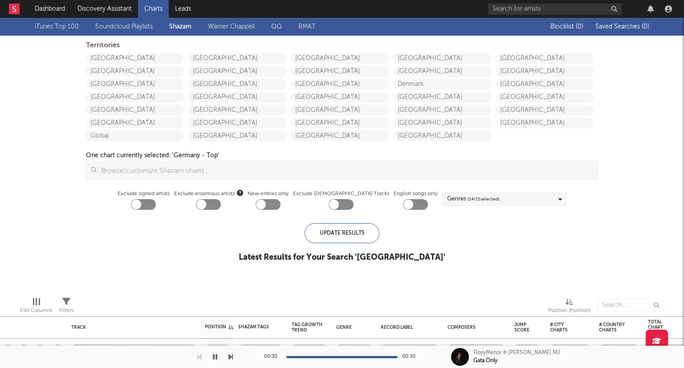
checkbox input "false"
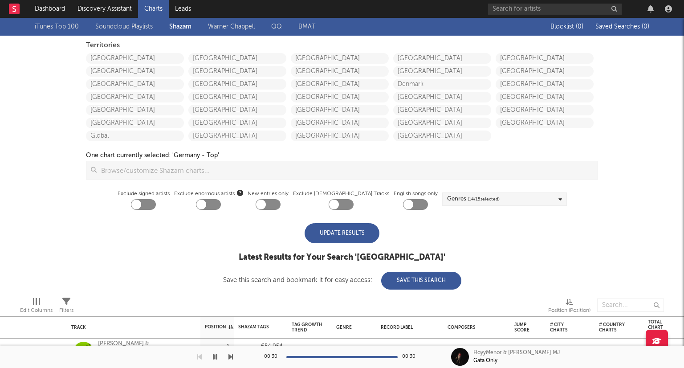
click at [335, 243] on div "Update Results" at bounding box center [342, 233] width 75 height 20
click at [335, 232] on div "Update Results" at bounding box center [342, 233] width 75 height 20
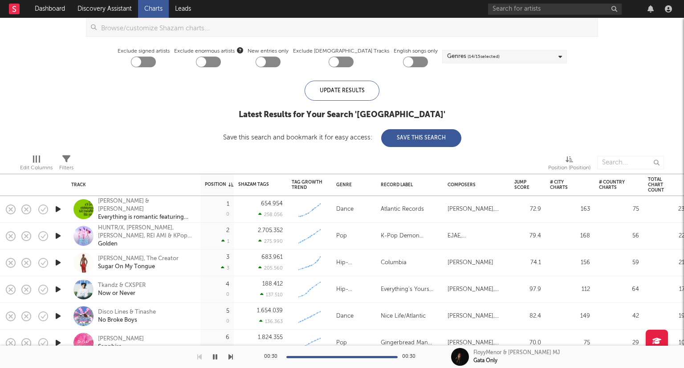
click at [57, 211] on icon "button" at bounding box center [57, 209] width 9 height 11
click at [58, 241] on icon "button" at bounding box center [57, 235] width 9 height 11
click at [59, 262] on icon "button" at bounding box center [57, 262] width 9 height 11
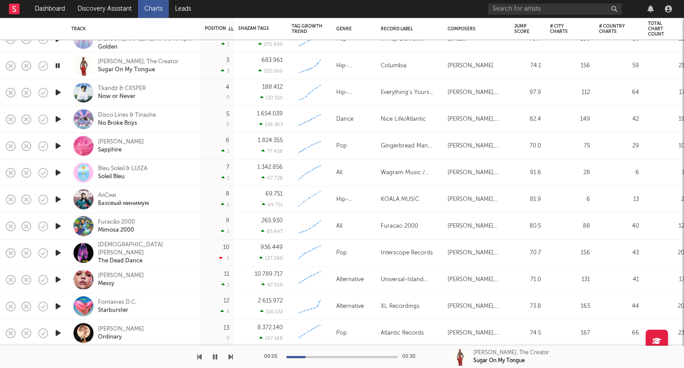
click at [62, 246] on div at bounding box center [58, 253] width 18 height 27
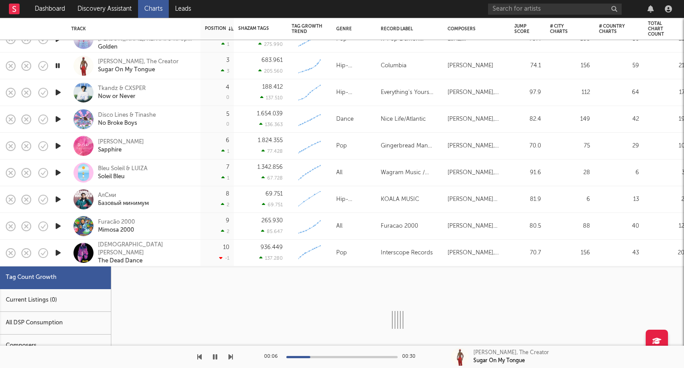
select select "1w"
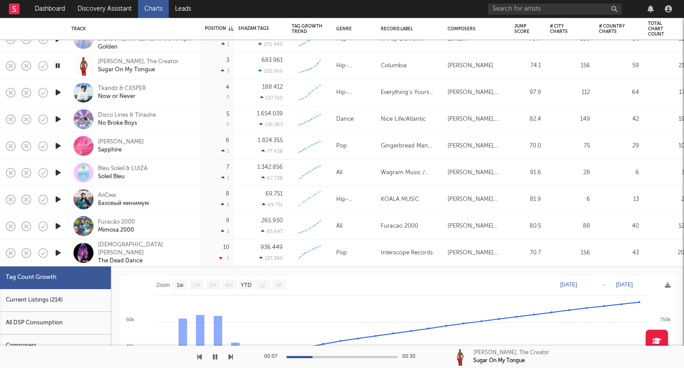
click at [61, 252] on icon "button" at bounding box center [57, 252] width 9 height 11
click at [461, 241] on div "[PERSON_NAME], [PERSON_NAME], [DEMOGRAPHIC_DATA][PERSON_NAME]" at bounding box center [476, 253] width 67 height 27
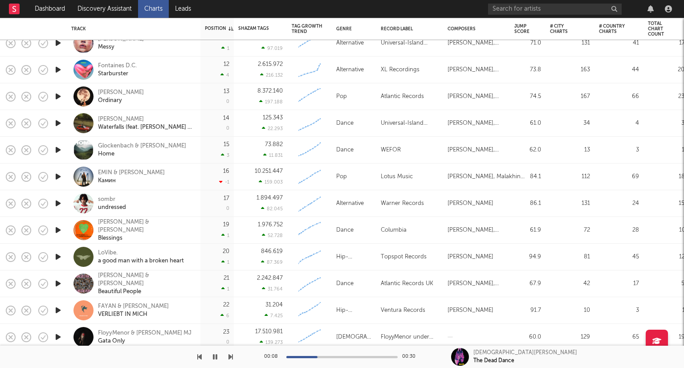
click at [57, 231] on icon "button" at bounding box center [57, 230] width 9 height 11
click at [55, 311] on icon "button" at bounding box center [57, 310] width 9 height 11
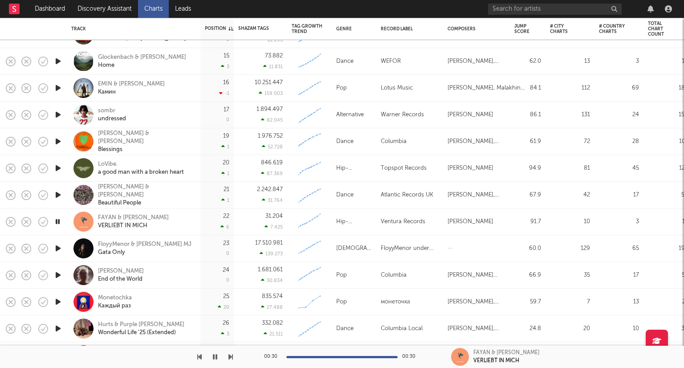
click at [211, 356] on button "button" at bounding box center [215, 357] width 9 height 22
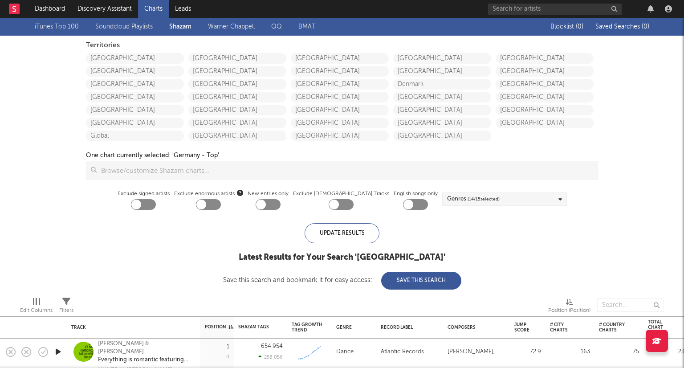
click at [220, 283] on div "iTunes Top 100 Soundcloud Playlists [PERSON_NAME] QQ BMAT Blocklist ( 0 ) Saved…" at bounding box center [342, 154] width 684 height 272
